Goal: Task Accomplishment & Management: Manage account settings

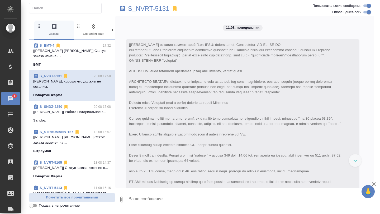
scroll to position [4108, 0]
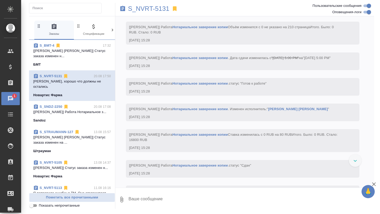
click at [58, 62] on div "БМТ" at bounding box center [72, 64] width 78 height 5
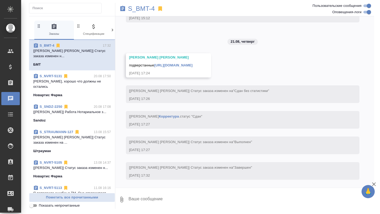
scroll to position [25106, 0]
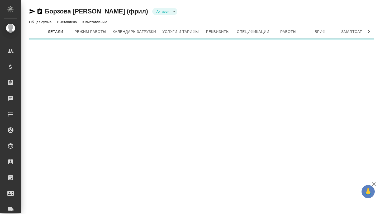
type input "active"
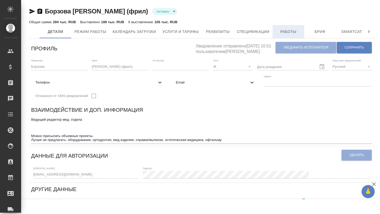
click at [279, 35] on button "Работы" at bounding box center [289, 31] width 32 height 13
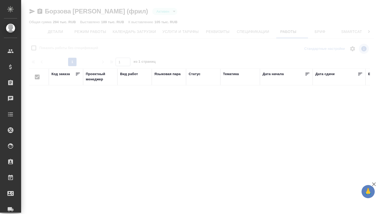
checkbox input "false"
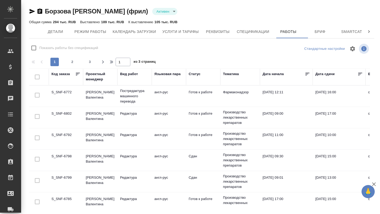
click at [73, 94] on td "S_SNF-6772" at bounding box center [66, 96] width 34 height 18
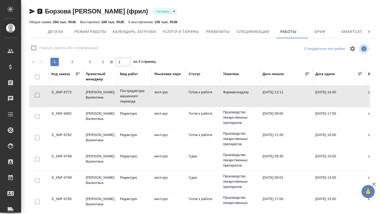
click at [73, 94] on td "S_SNF-6772" at bounding box center [66, 96] width 34 height 18
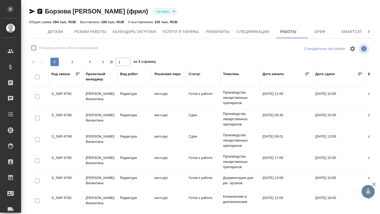
scroll to position [54, 0]
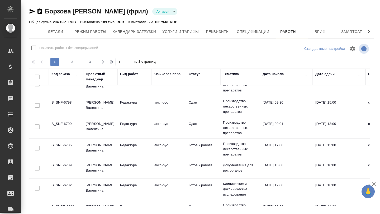
click at [321, 52] on td "22.08.2025, 15:00" at bounding box center [339, 42] width 53 height 18
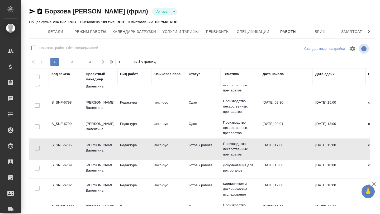
click at [321, 52] on td "22.08.2025, 15:00" at bounding box center [339, 42] width 53 height 18
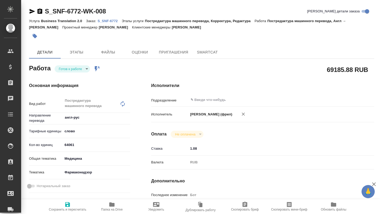
type textarea "x"
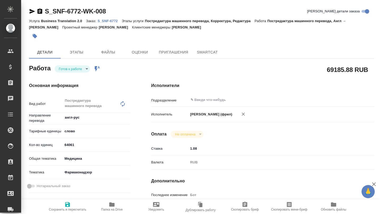
type textarea "x"
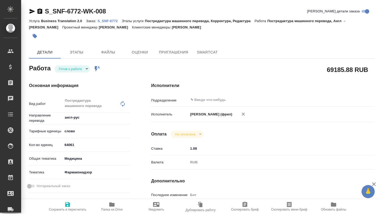
type textarea "x"
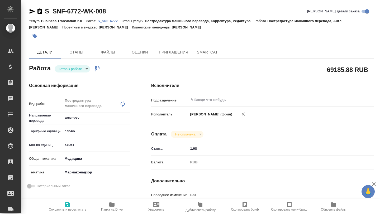
type textarea "x"
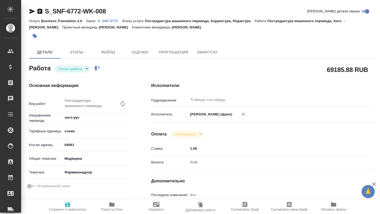
type textarea "x"
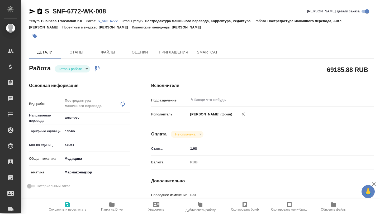
type textarea "x"
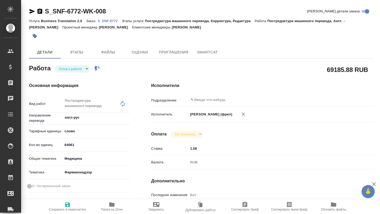
type textarea "x"
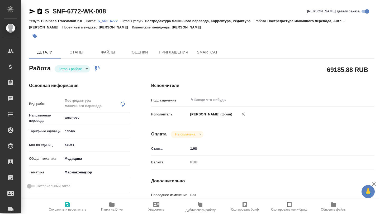
click at [102, 18] on div "Услуга Business Translation 2.0 Заказ: S_SNF-6772 Этапы услуги Постредактура ма…" at bounding box center [201, 24] width 345 height 13
click at [105, 21] on p "S_SNF-6772" at bounding box center [110, 21] width 24 height 4
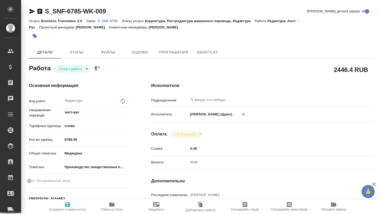
type textarea "x"
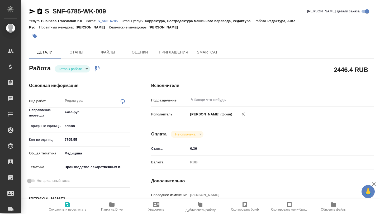
type textarea "x"
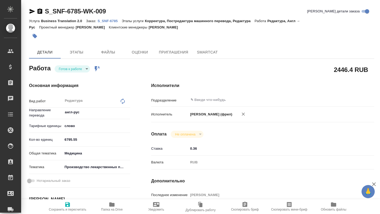
type textarea "x"
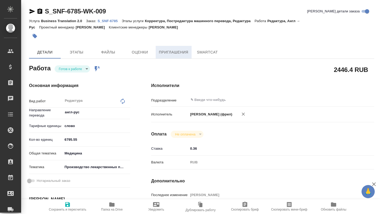
type textarea "x"
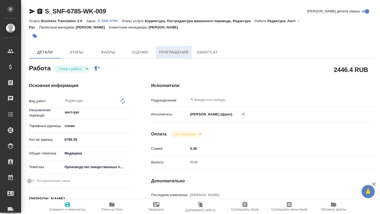
type textarea "x"
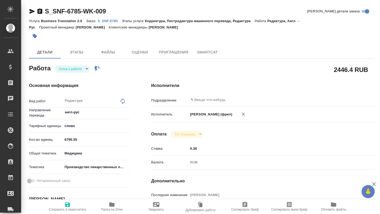
type textarea "x"
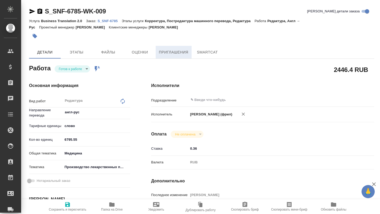
type textarea "x"
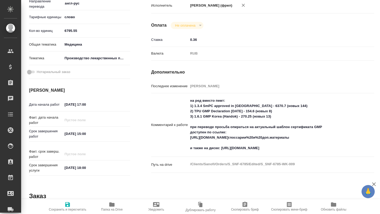
scroll to position [115, 0]
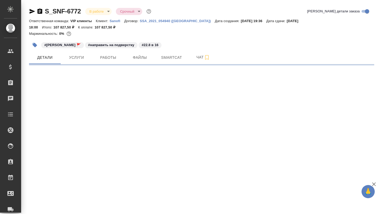
select select "RU"
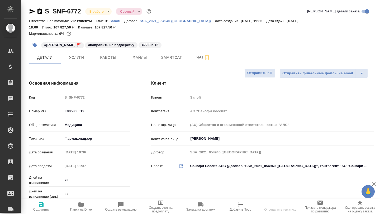
type textarea "x"
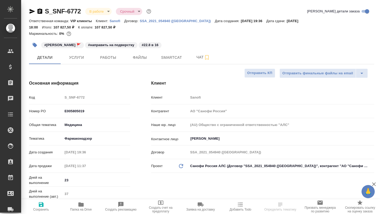
type textarea "x"
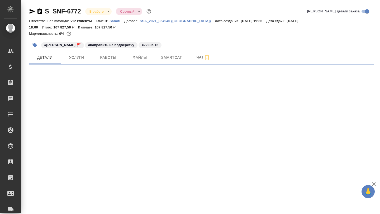
select select "RU"
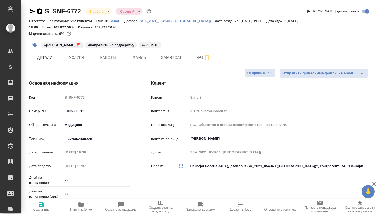
type textarea "x"
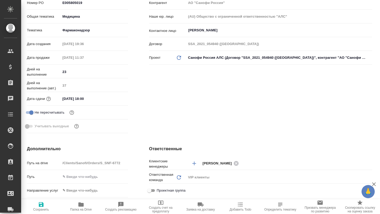
scroll to position [0, 2]
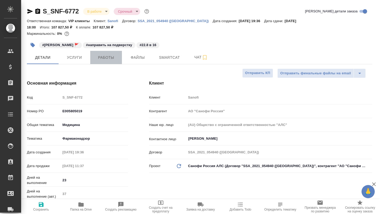
click at [105, 56] on span "Работы" at bounding box center [105, 57] width 25 height 7
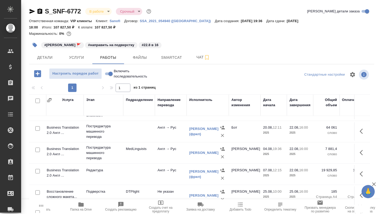
scroll to position [17, 55]
click at [46, 58] on span "Детали" at bounding box center [44, 57] width 25 height 7
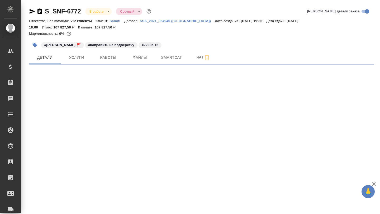
select select "RU"
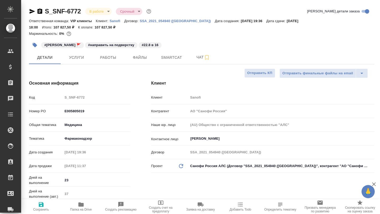
type textarea "x"
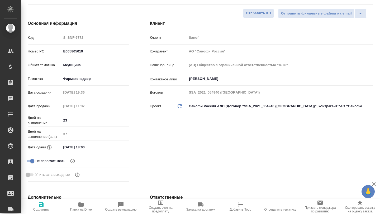
scroll to position [0, 1]
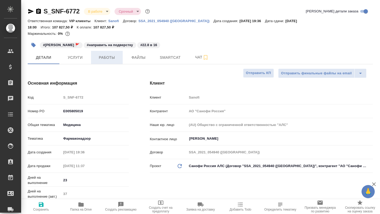
click at [107, 59] on span "Работы" at bounding box center [106, 57] width 25 height 7
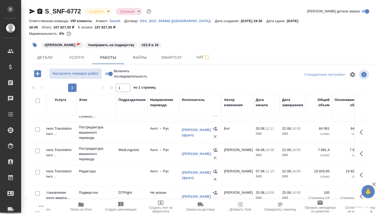
scroll to position [16, 63]
